Goal: Task Accomplishment & Management: Use online tool/utility

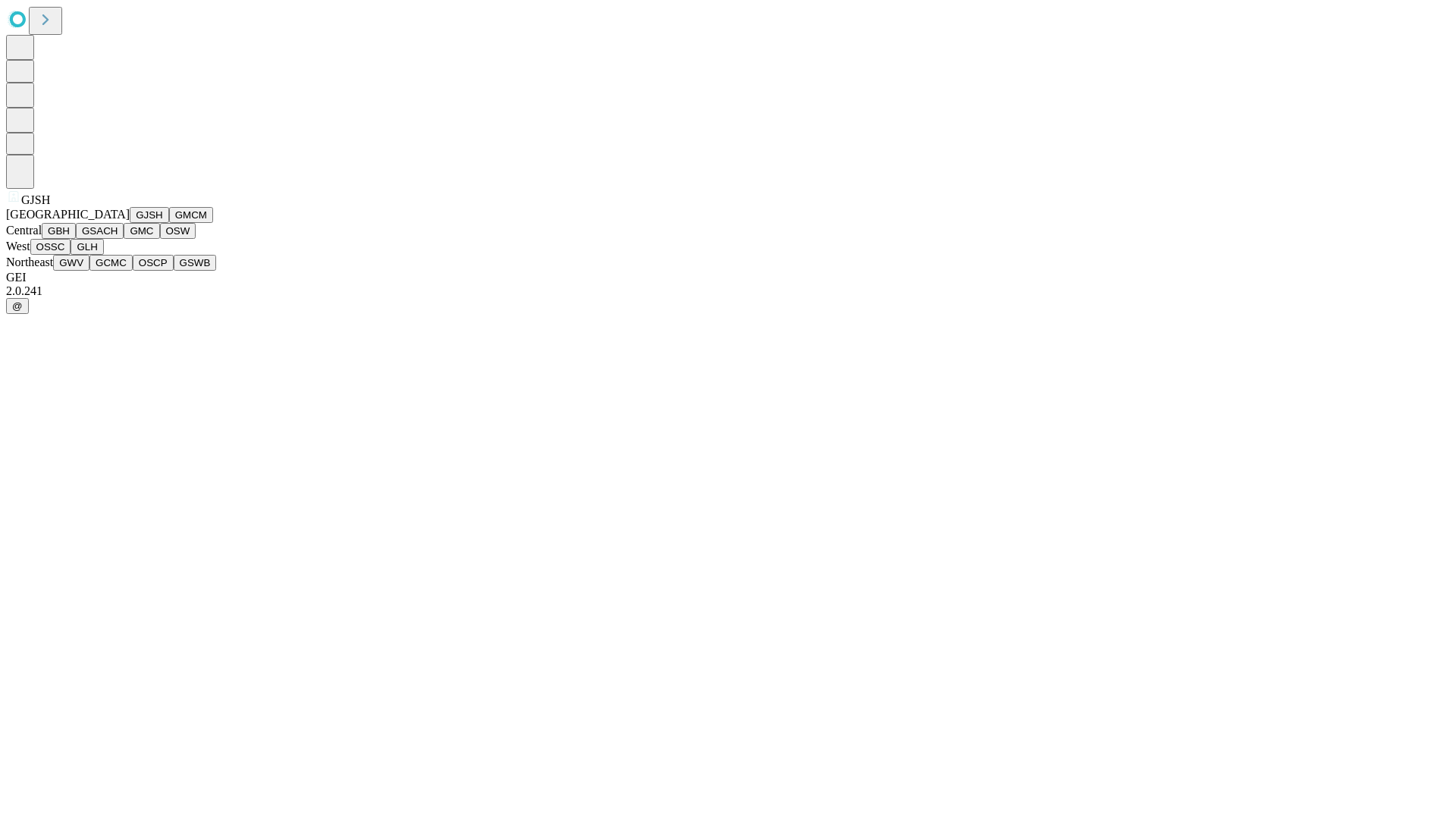
click at [129, 223] on button "GJSH" at bounding box center [149, 214] width 39 height 16
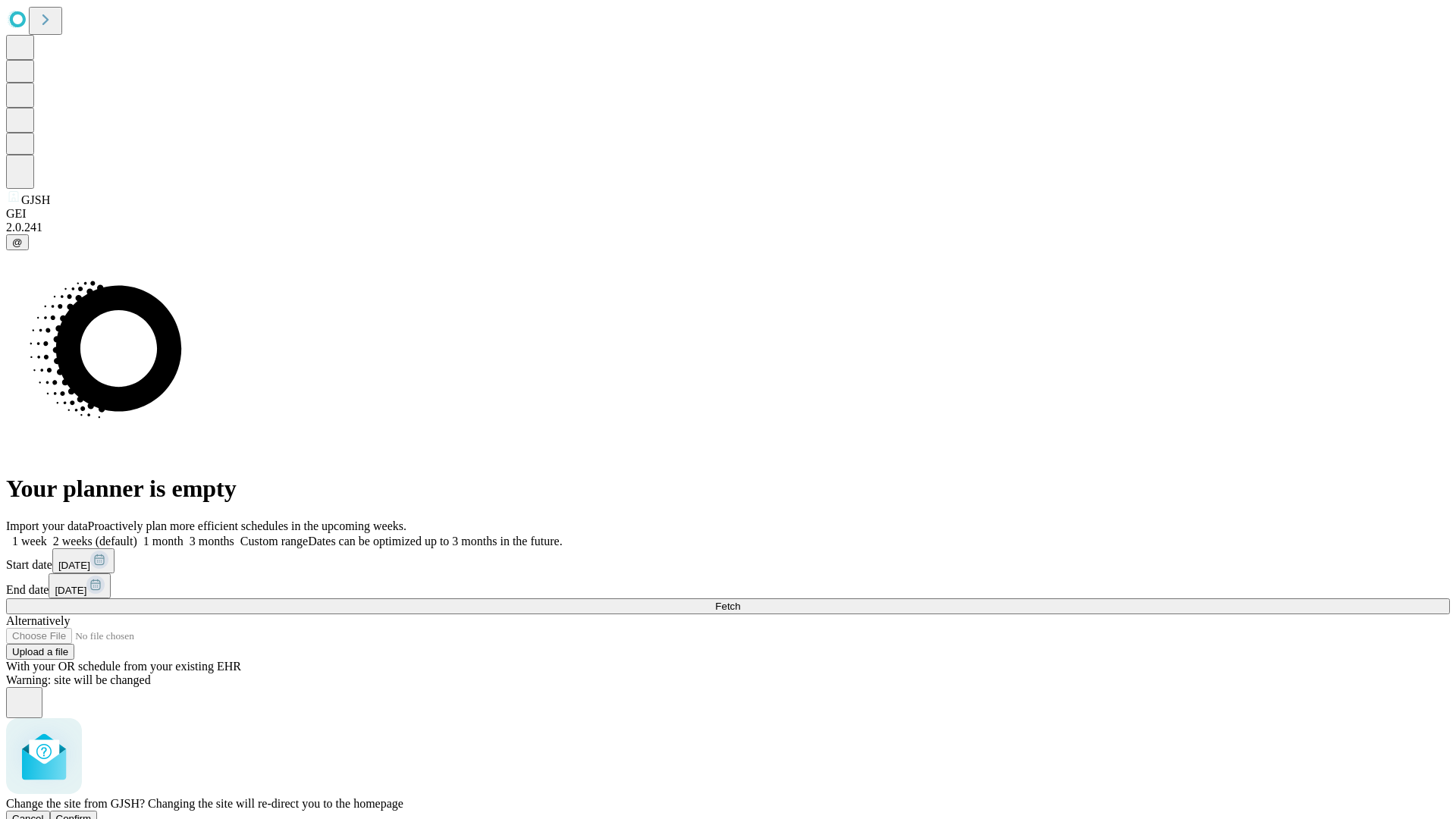
click at [92, 813] on span "Confirm" at bounding box center [74, 819] width 35 height 12
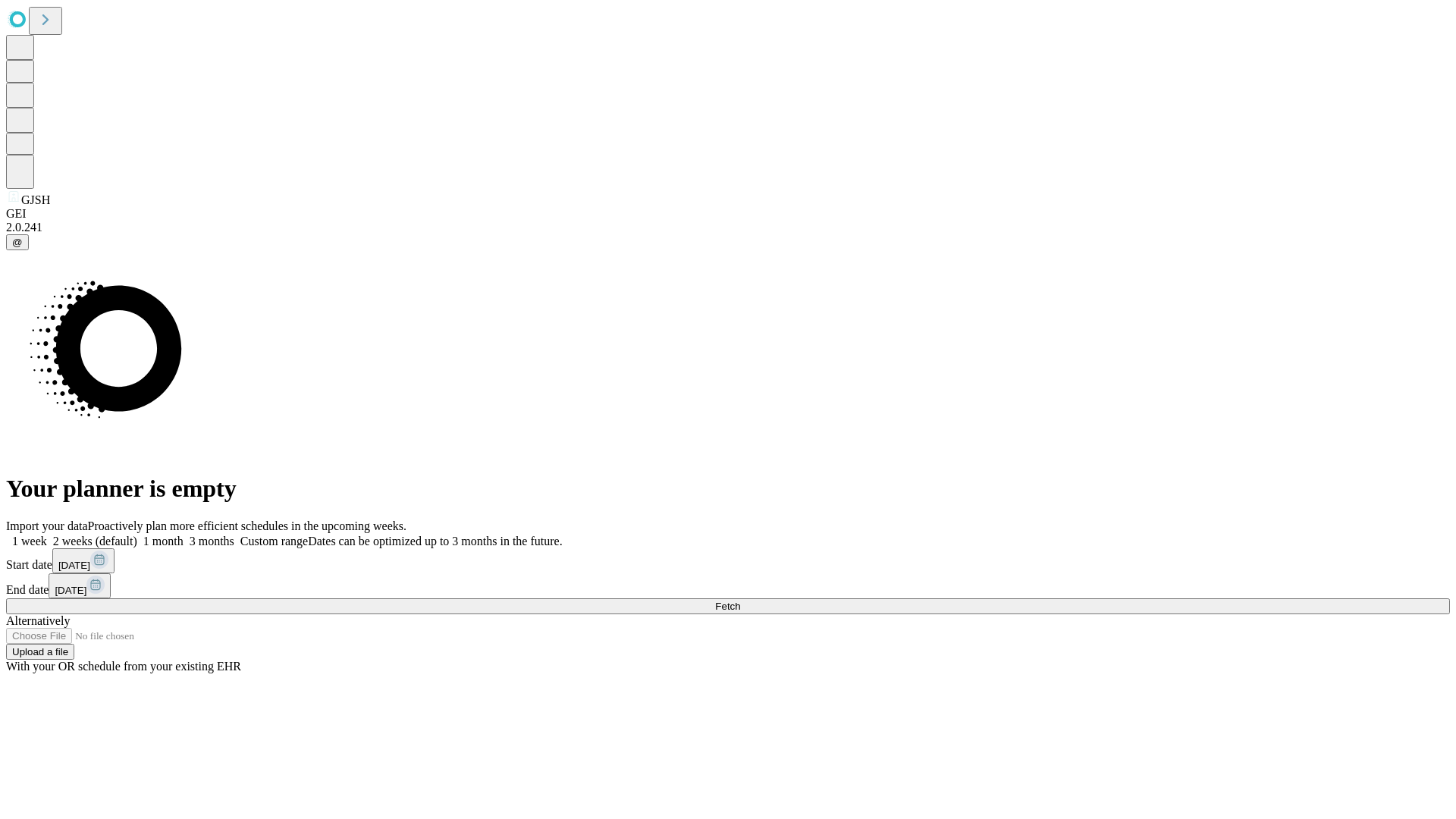
click at [183, 535] on label "1 month" at bounding box center [160, 541] width 46 height 13
click at [740, 601] on span "Fetch" at bounding box center [728, 606] width 25 height 12
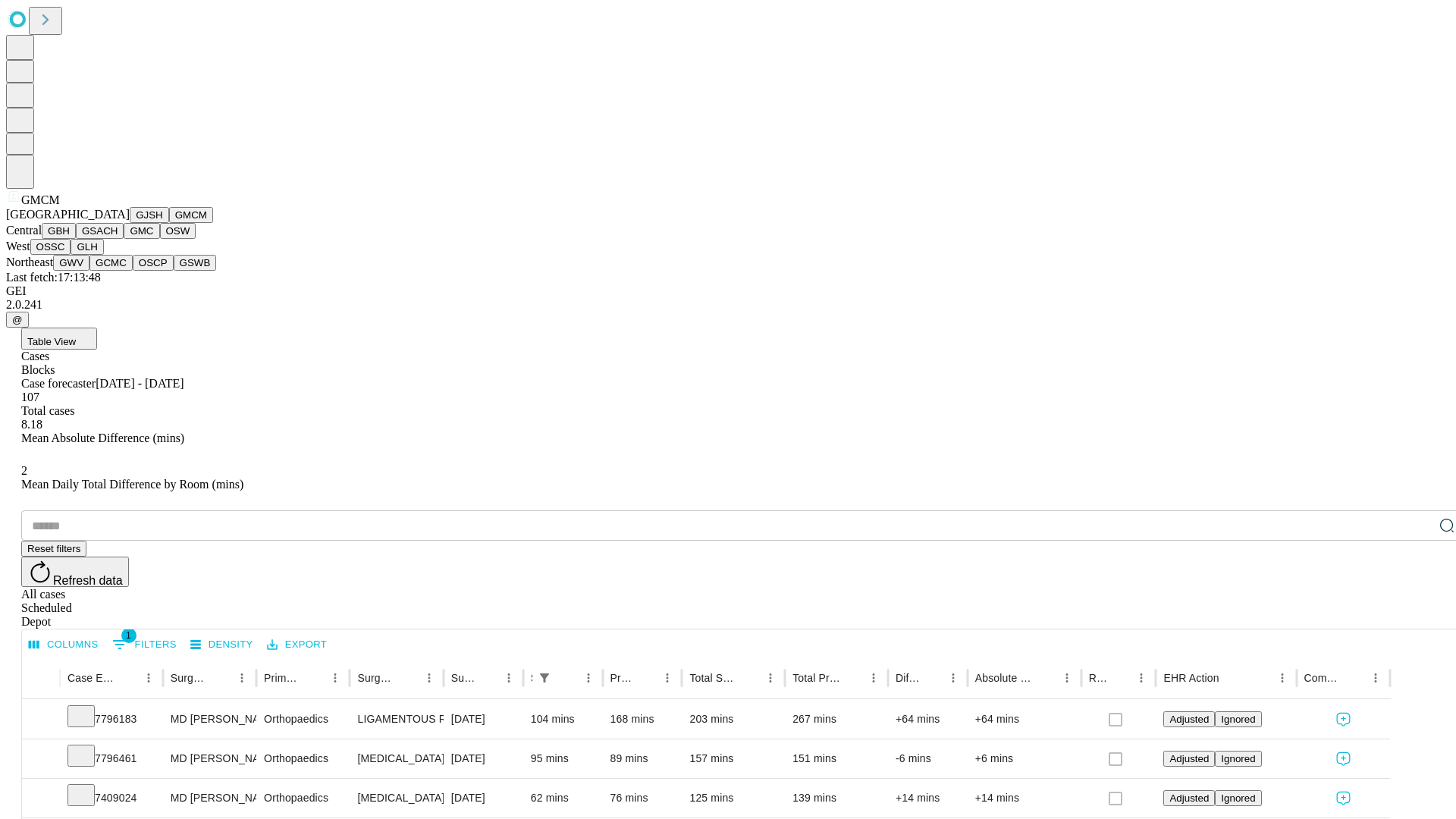
click at [76, 239] on button "GBH" at bounding box center [59, 230] width 34 height 16
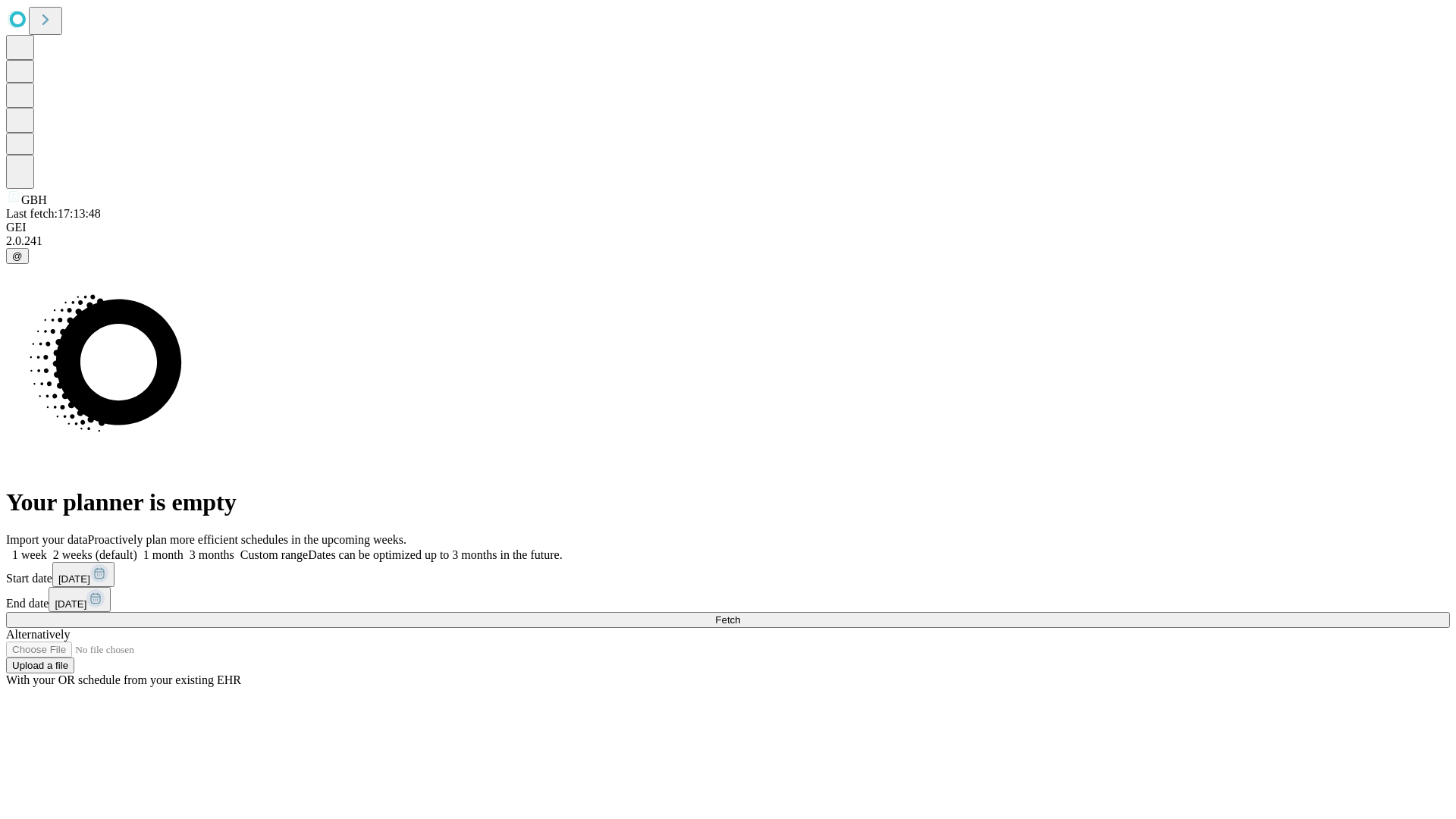
click at [740, 614] on span "Fetch" at bounding box center [728, 620] width 25 height 12
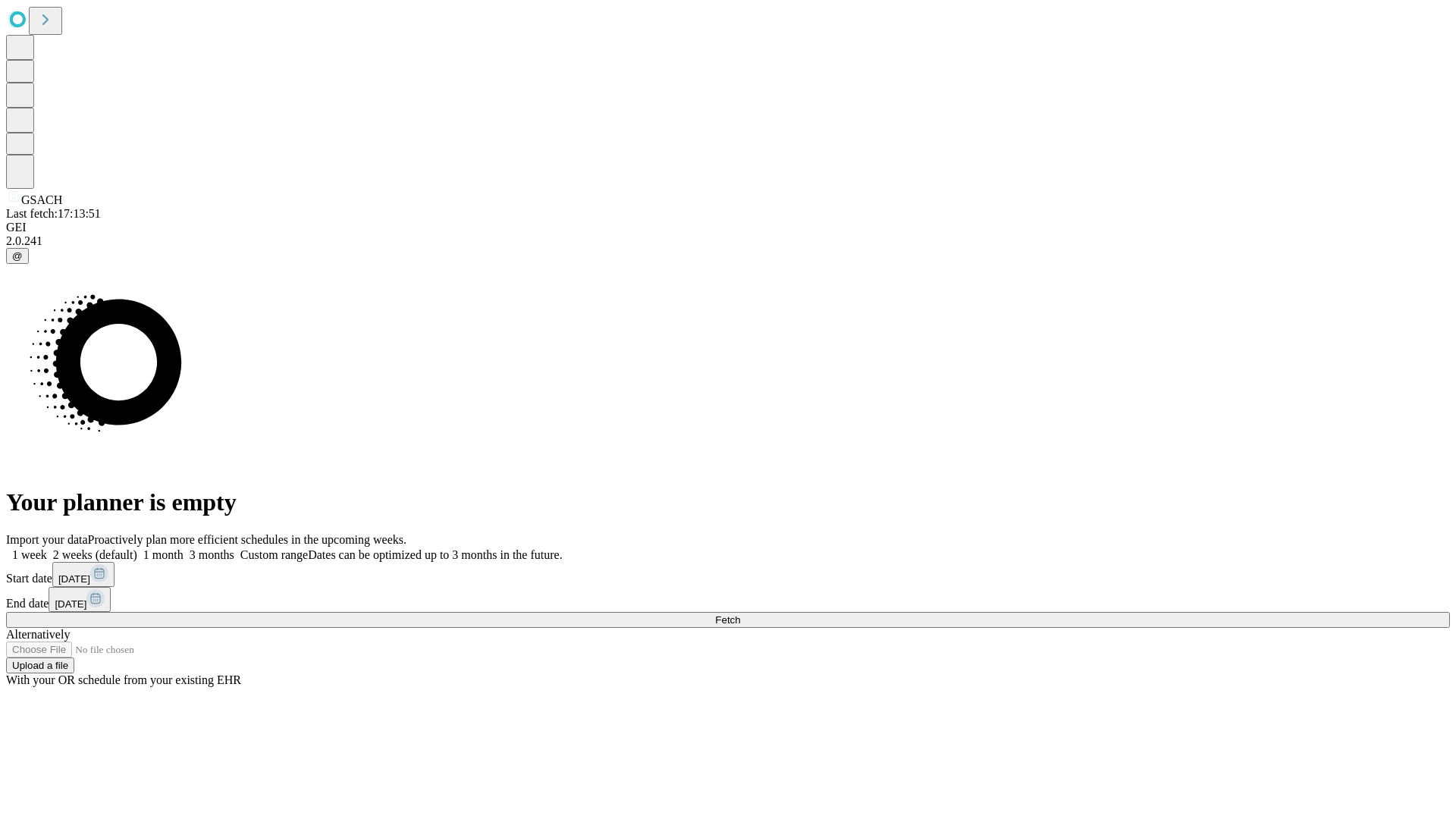
click at [183, 549] on label "1 month" at bounding box center [160, 554] width 46 height 13
click at [740, 614] on span "Fetch" at bounding box center [728, 620] width 25 height 12
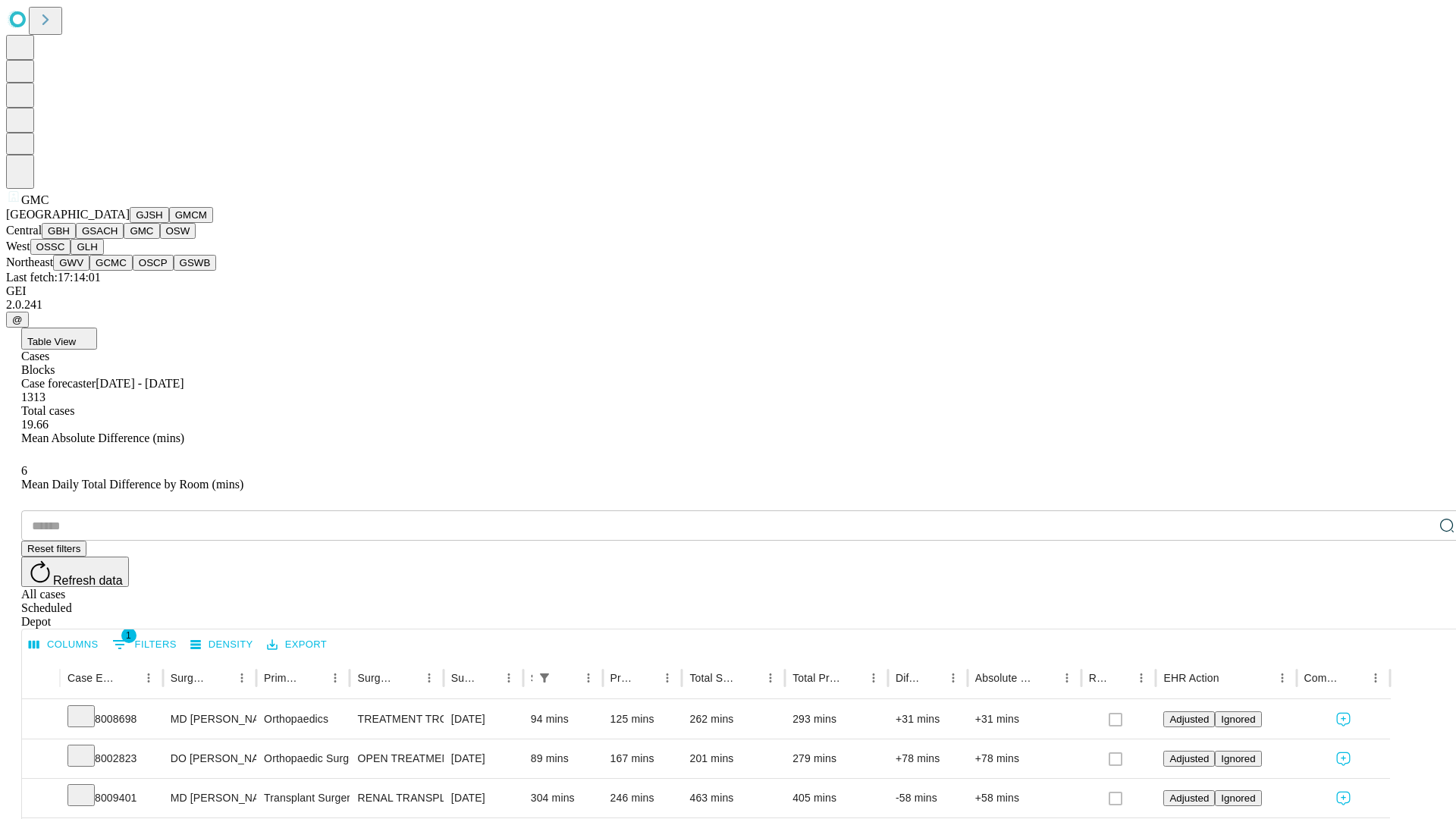
click at [160, 239] on button "OSW" at bounding box center [178, 230] width 36 height 16
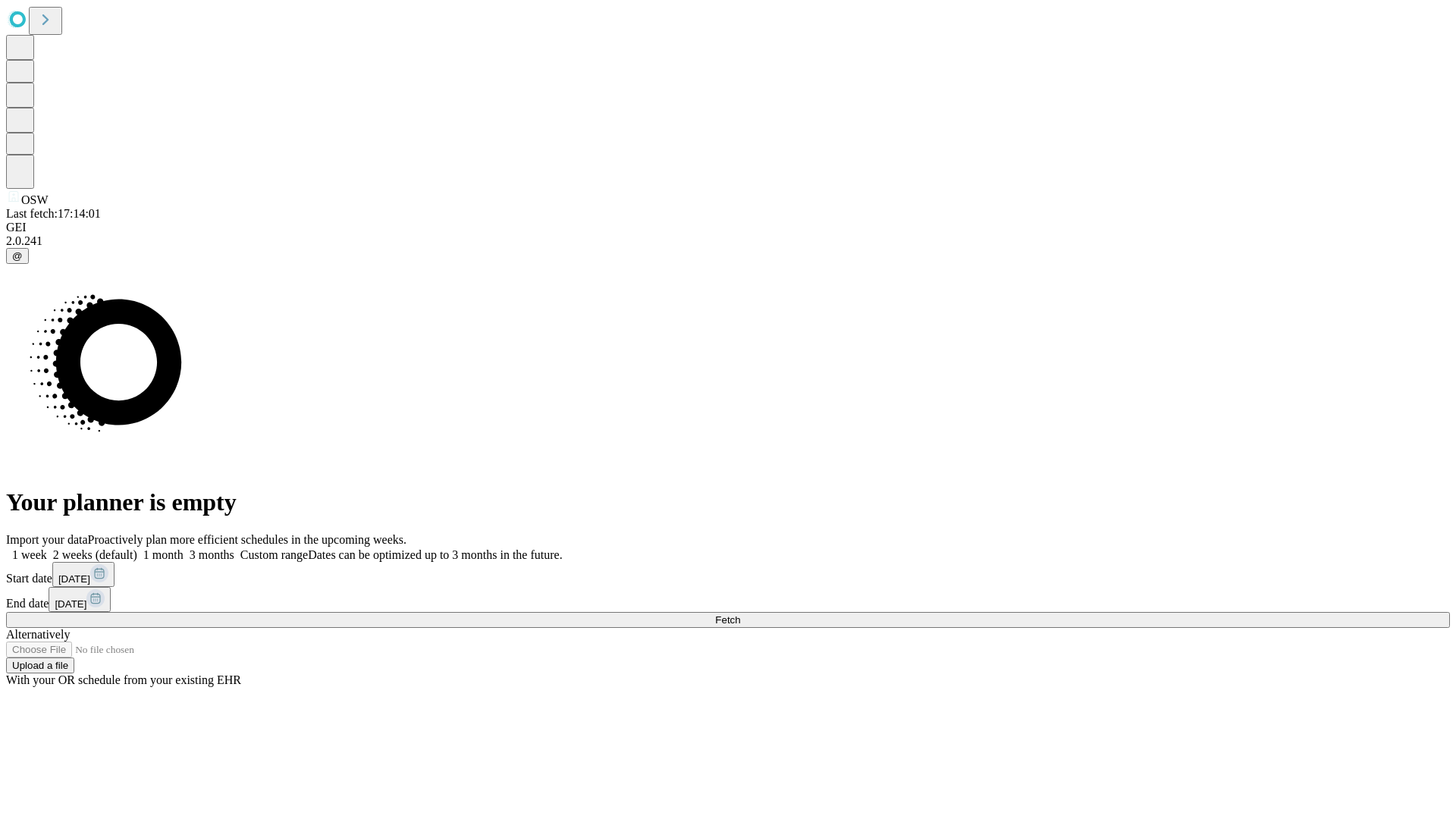
click at [183, 549] on label "1 month" at bounding box center [160, 554] width 46 height 13
click at [740, 614] on span "Fetch" at bounding box center [728, 620] width 25 height 12
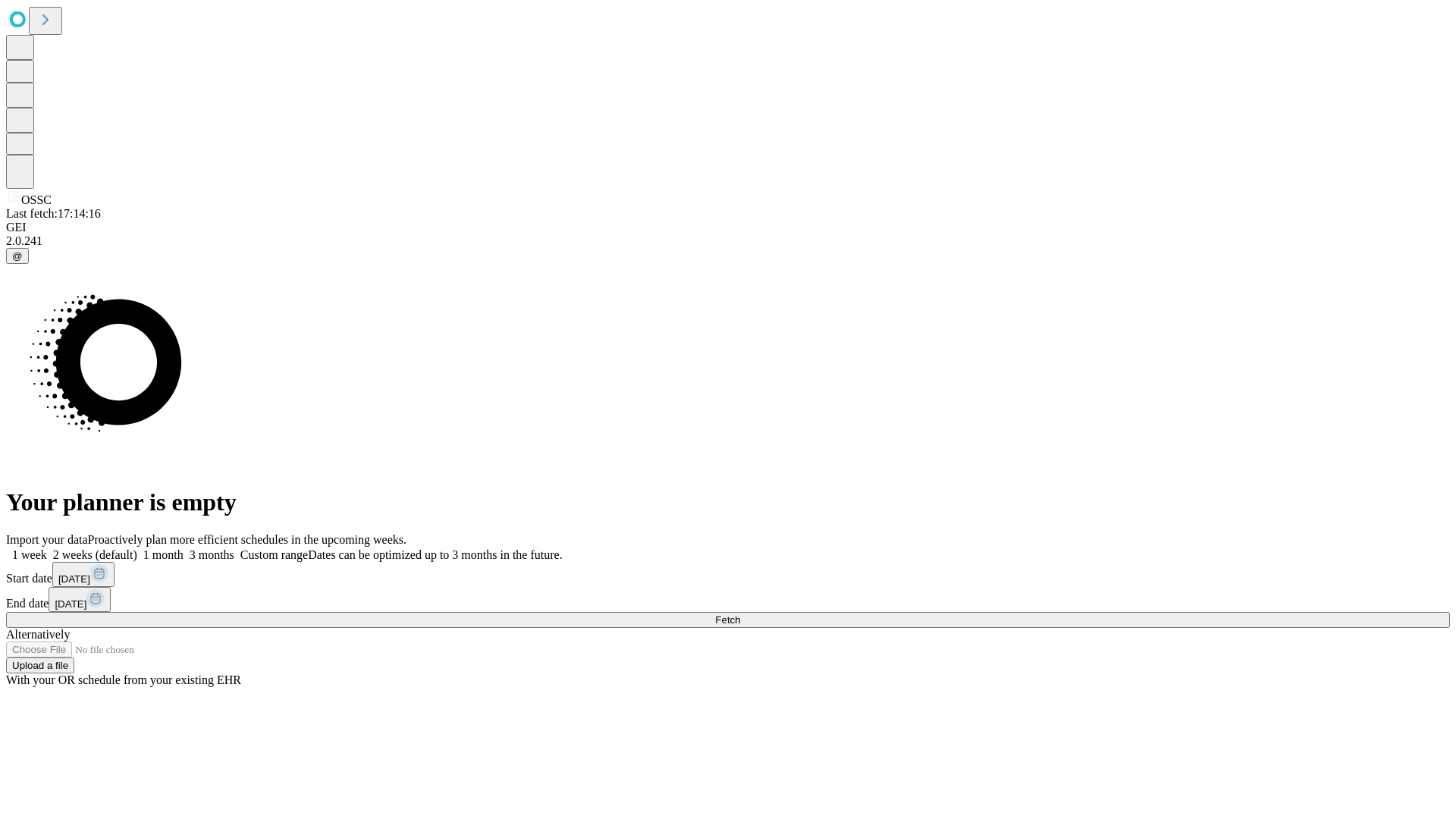
click at [183, 549] on label "1 month" at bounding box center [160, 554] width 46 height 13
click at [740, 614] on span "Fetch" at bounding box center [728, 620] width 25 height 12
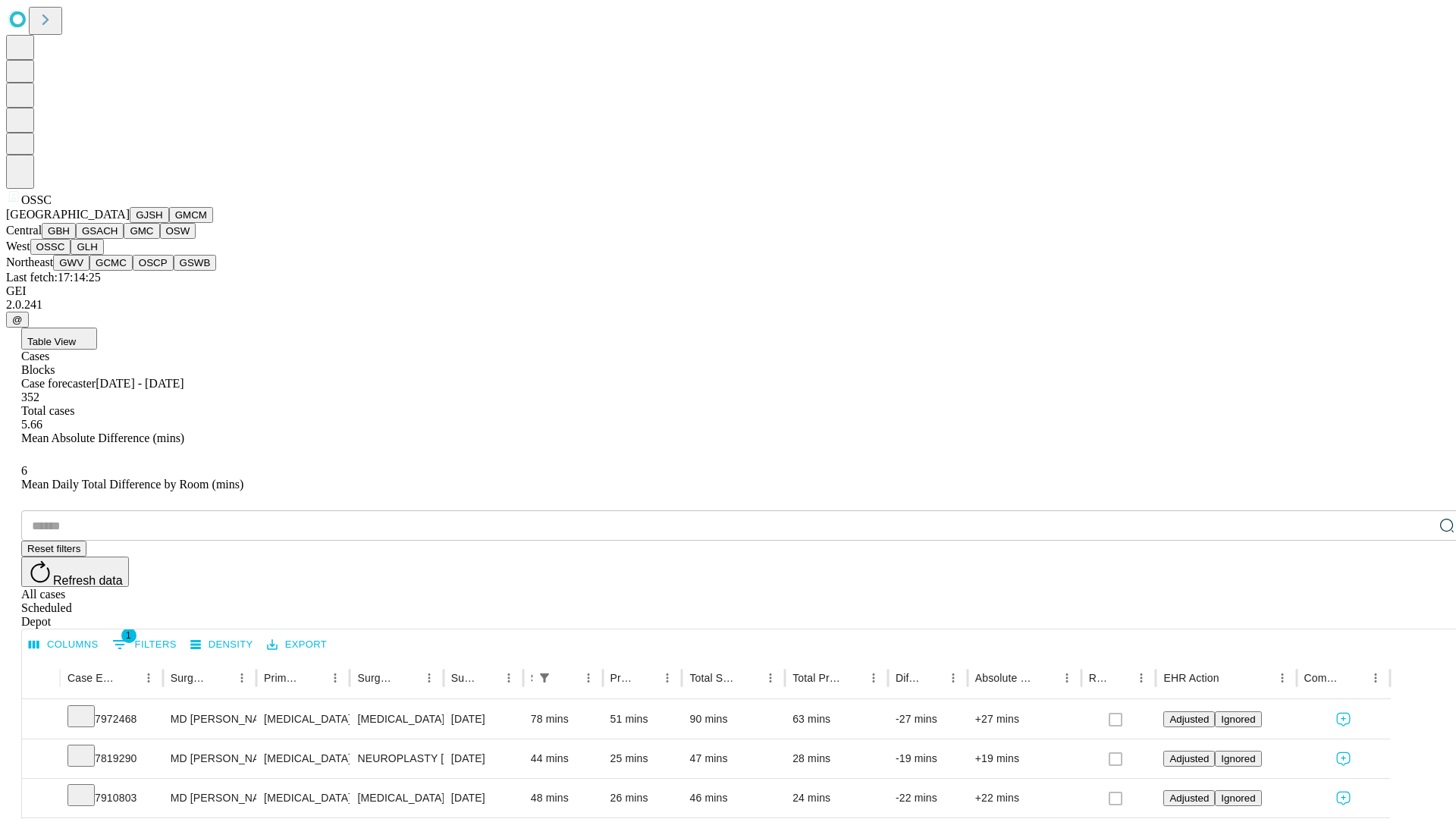
click at [103, 255] on button "GLH" at bounding box center [87, 246] width 33 height 16
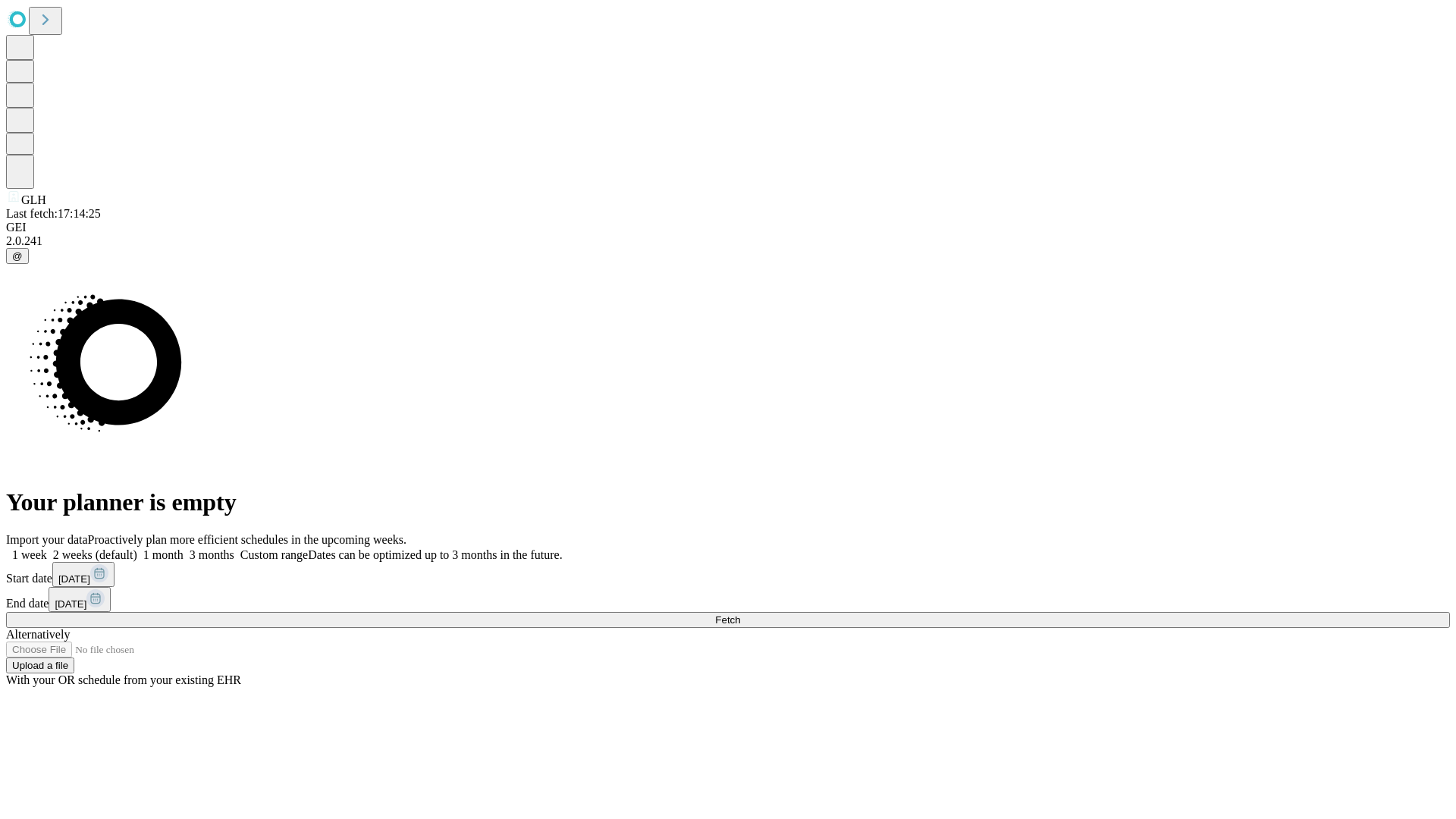
click at [183, 549] on label "1 month" at bounding box center [160, 554] width 46 height 13
click at [740, 614] on span "Fetch" at bounding box center [728, 620] width 25 height 12
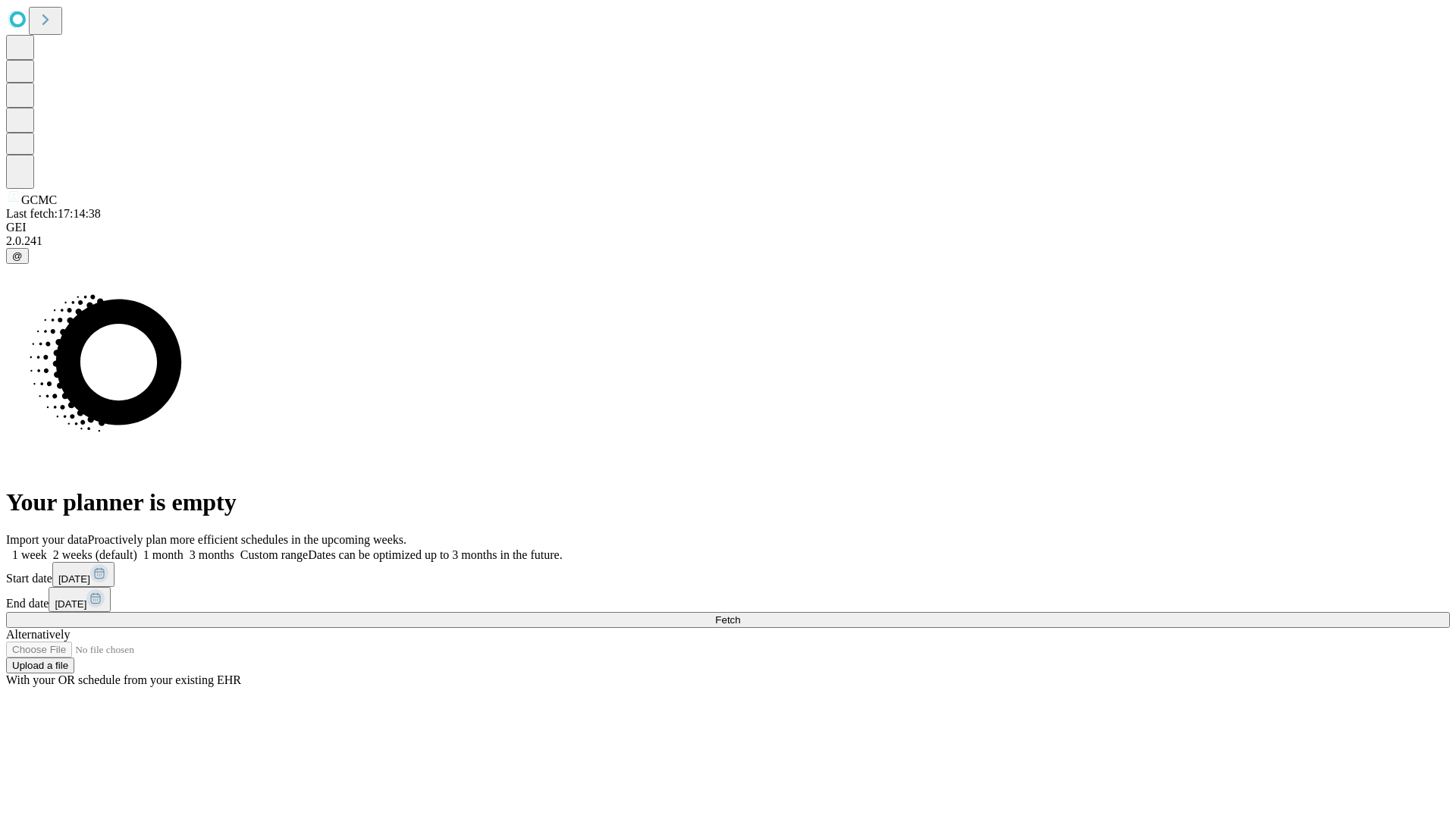
click at [183, 549] on label "1 month" at bounding box center [160, 554] width 46 height 13
click at [740, 614] on span "Fetch" at bounding box center [728, 620] width 25 height 12
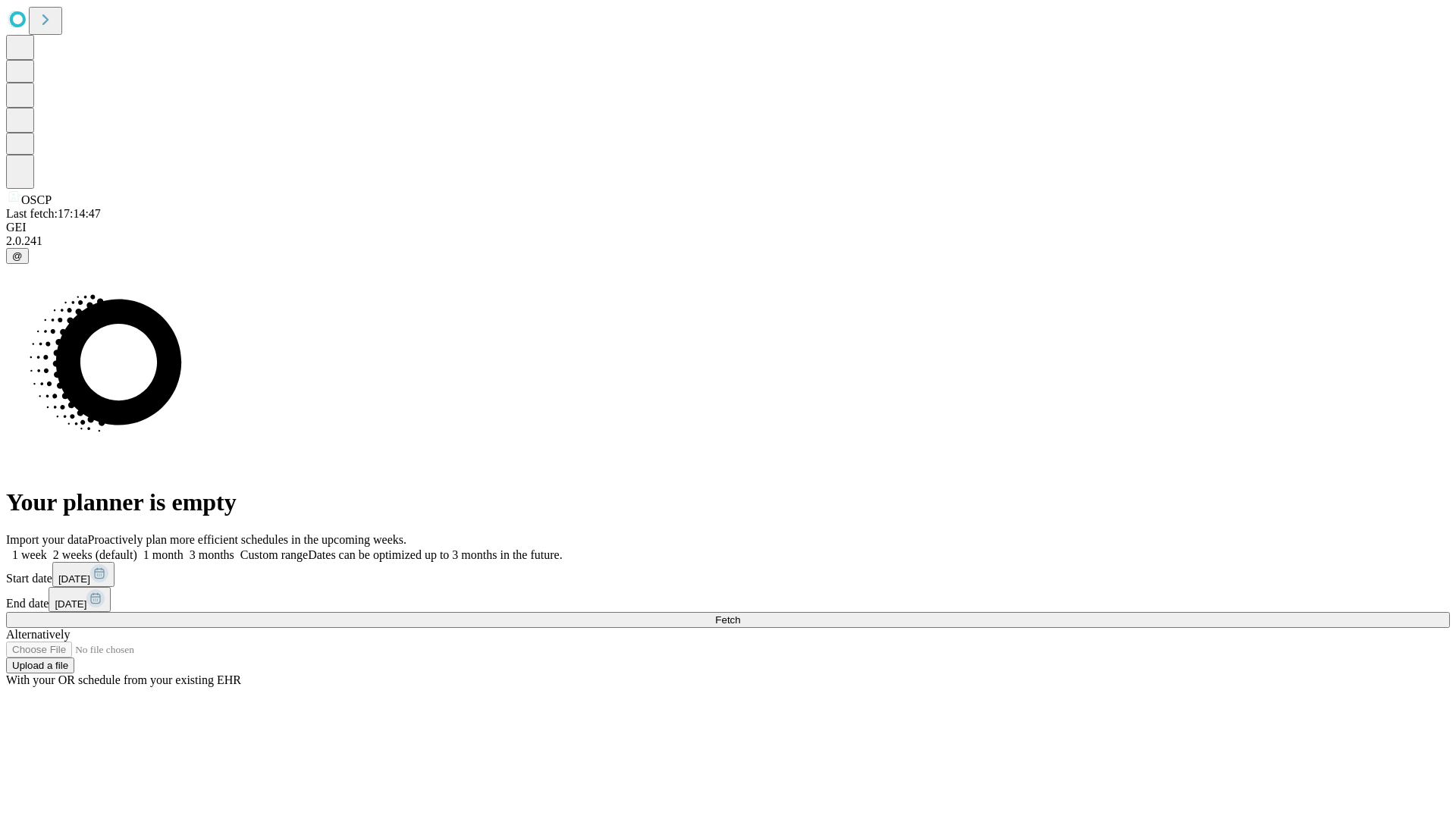
click at [183, 549] on label "1 month" at bounding box center [160, 554] width 46 height 13
click at [740, 614] on span "Fetch" at bounding box center [728, 620] width 25 height 12
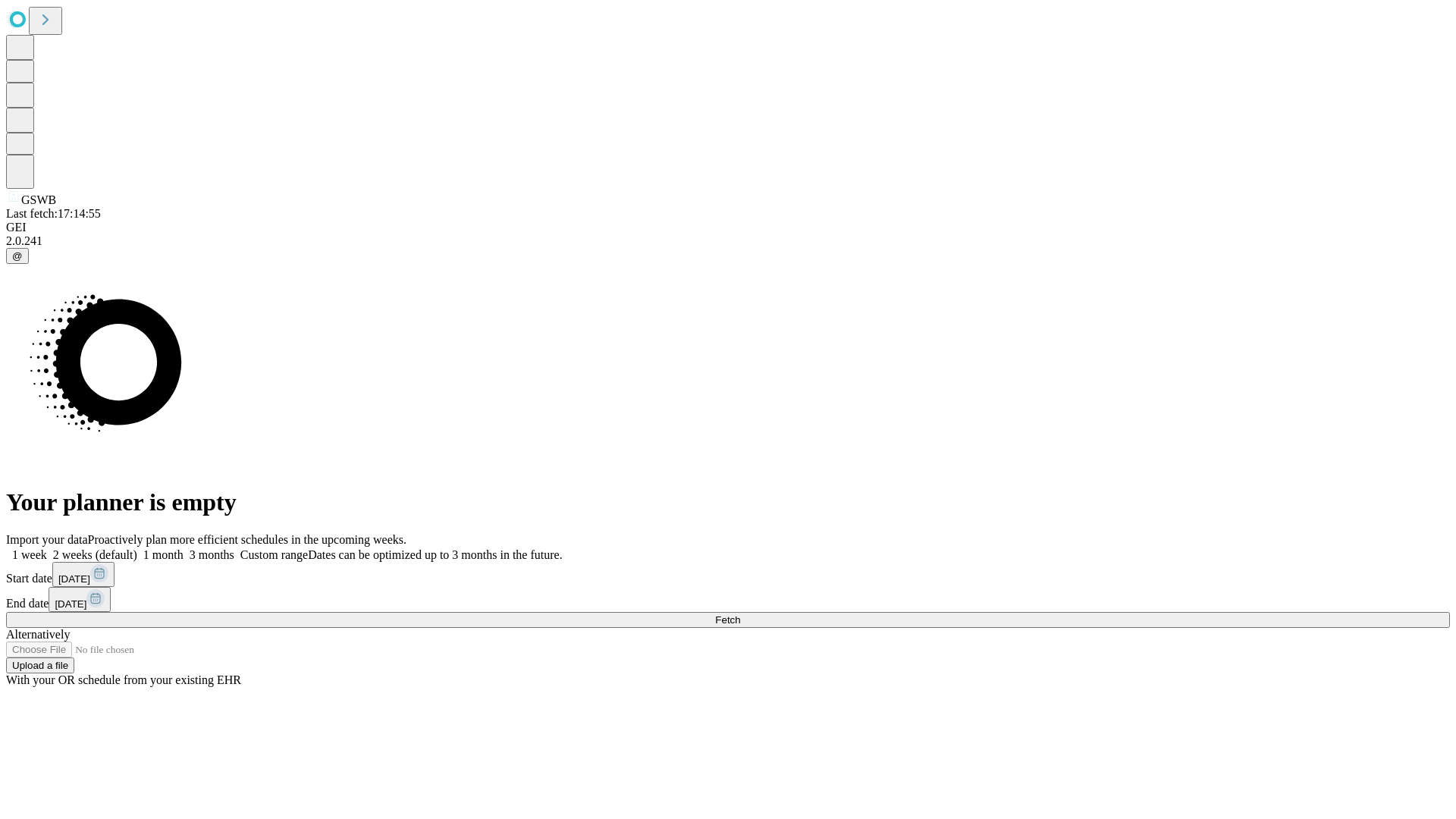
click at [183, 549] on label "1 month" at bounding box center [160, 554] width 46 height 13
click at [740, 614] on span "Fetch" at bounding box center [728, 620] width 25 height 12
